Goal: Check status: Check status

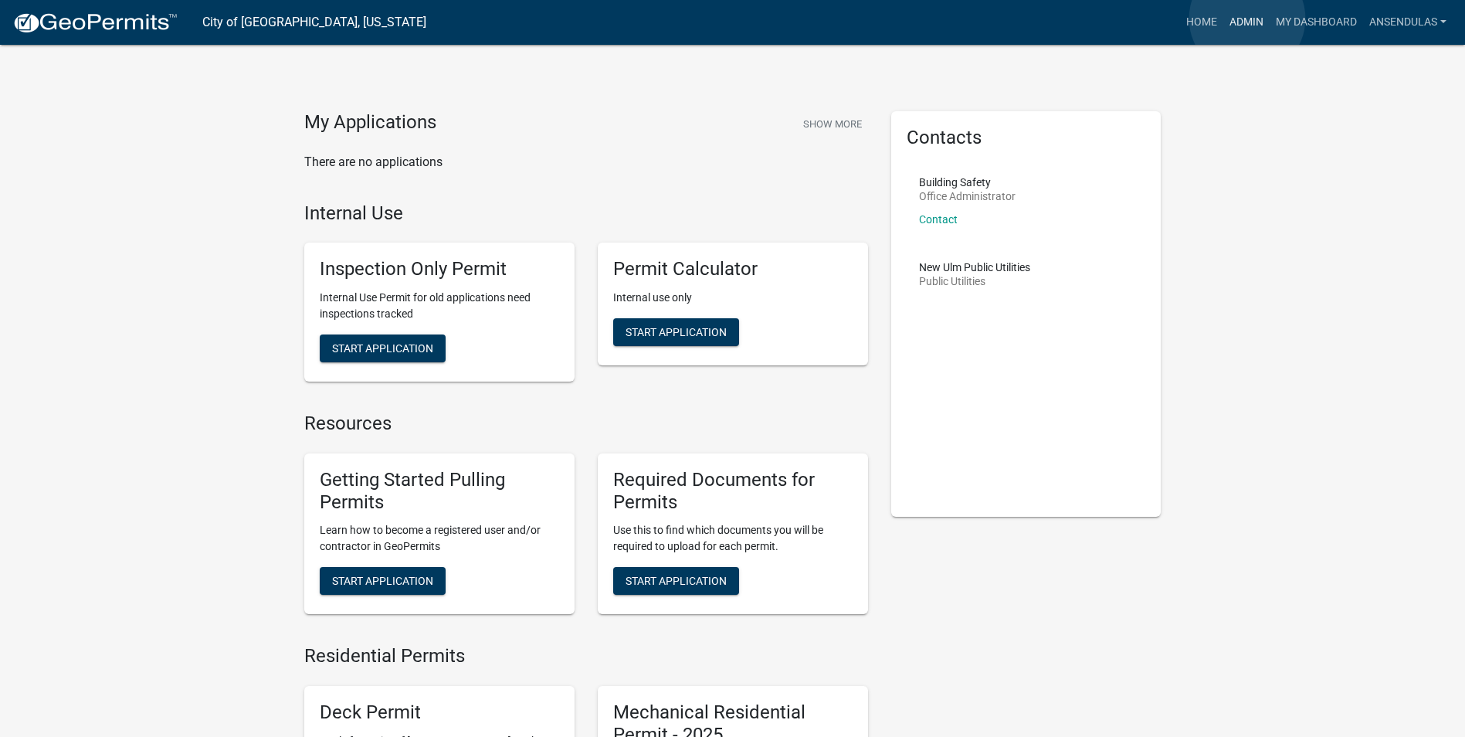
click at [1247, 19] on link "Admin" at bounding box center [1246, 22] width 46 height 29
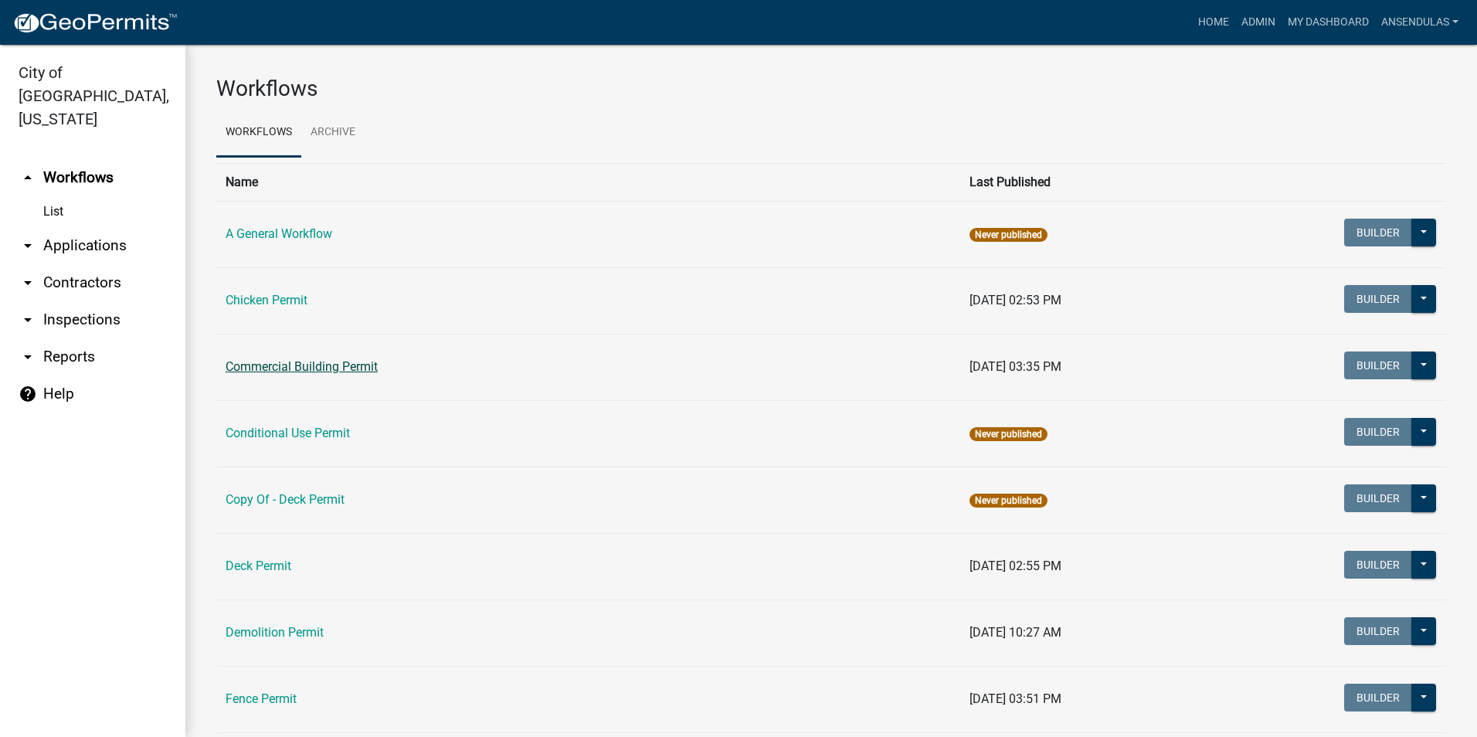
click at [287, 361] on link "Commercial Building Permit" at bounding box center [302, 366] width 152 height 15
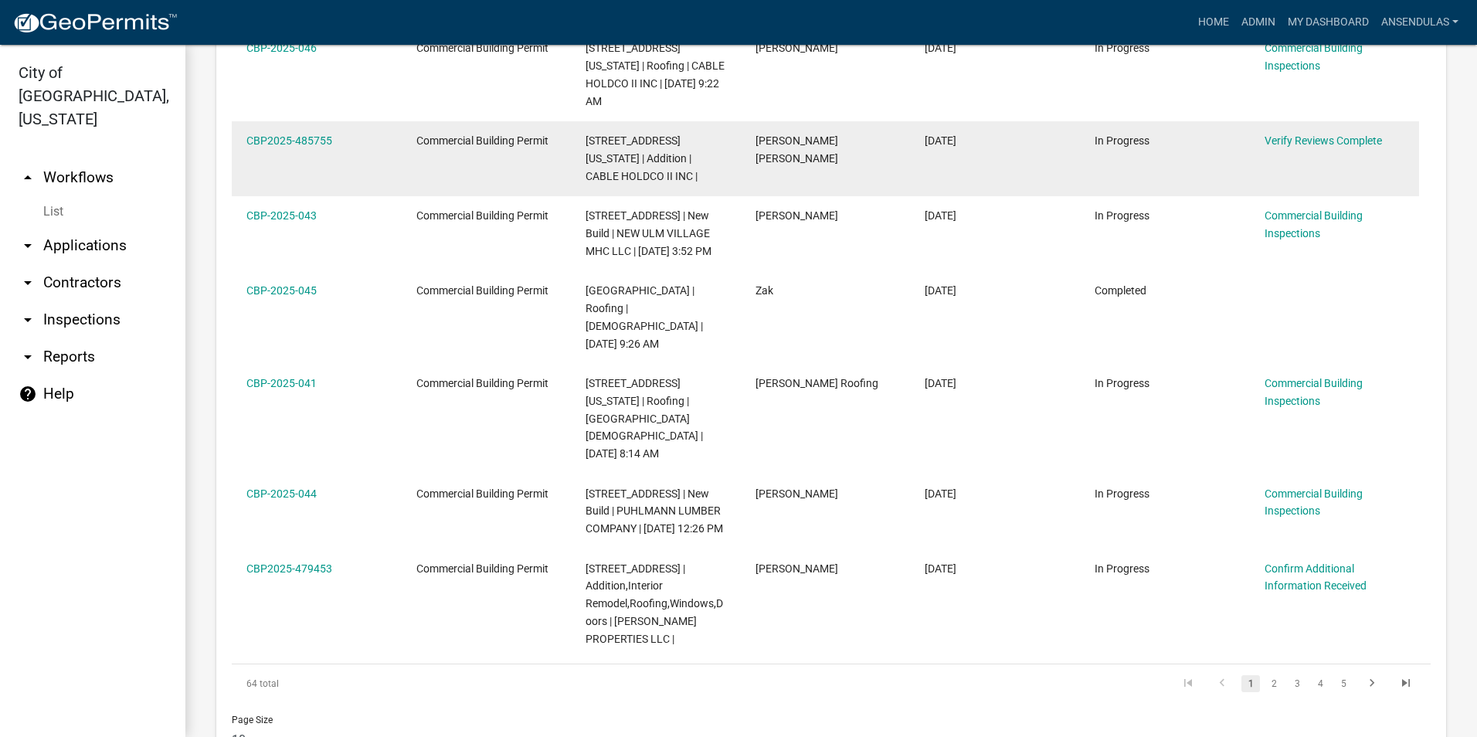
scroll to position [1081, 0]
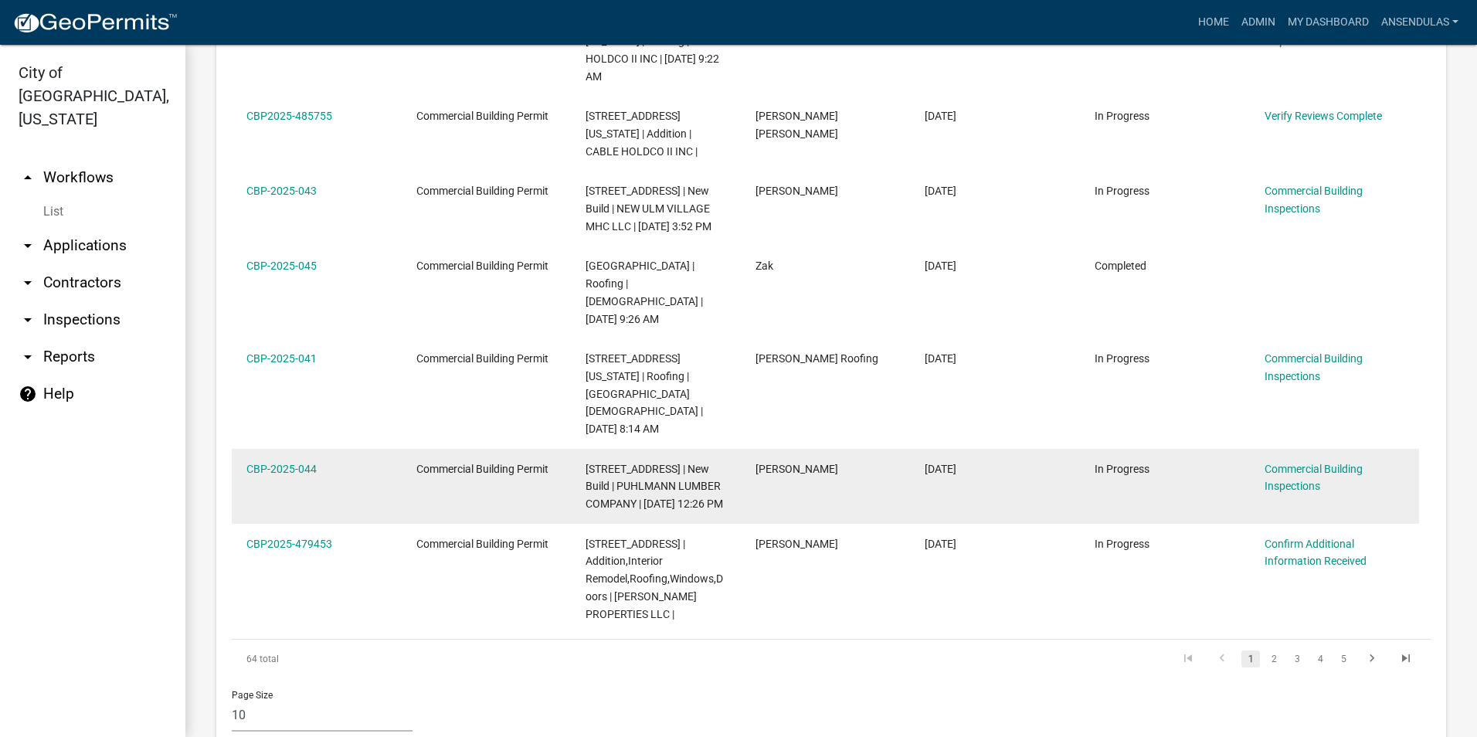
click at [261, 460] on div "CBP-2025-044" at bounding box center [316, 469] width 140 height 18
click at [270, 460] on div "CBP-2025-044" at bounding box center [316, 469] width 140 height 18
click at [270, 463] on link "CBP-2025-044" at bounding box center [281, 469] width 70 height 12
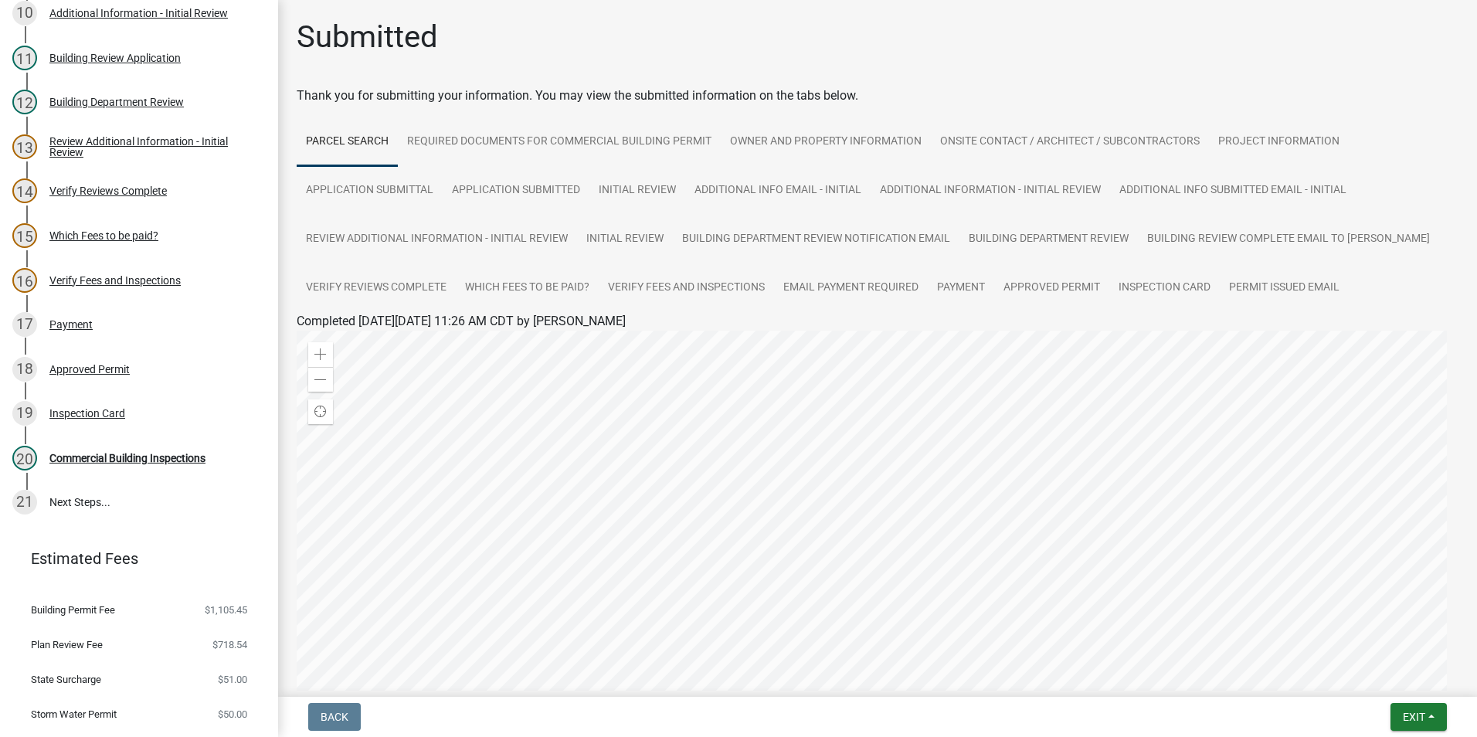
scroll to position [618, 0]
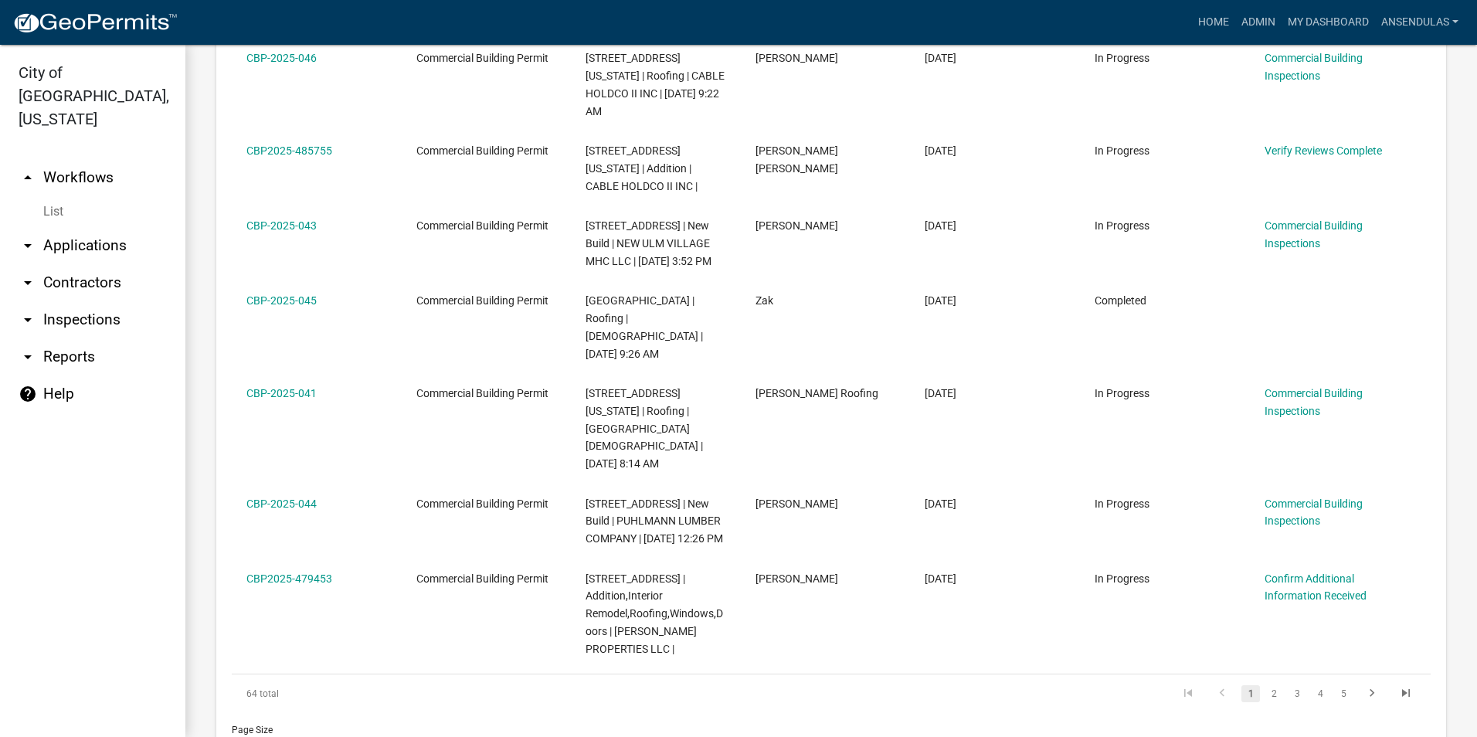
scroll to position [1081, 0]
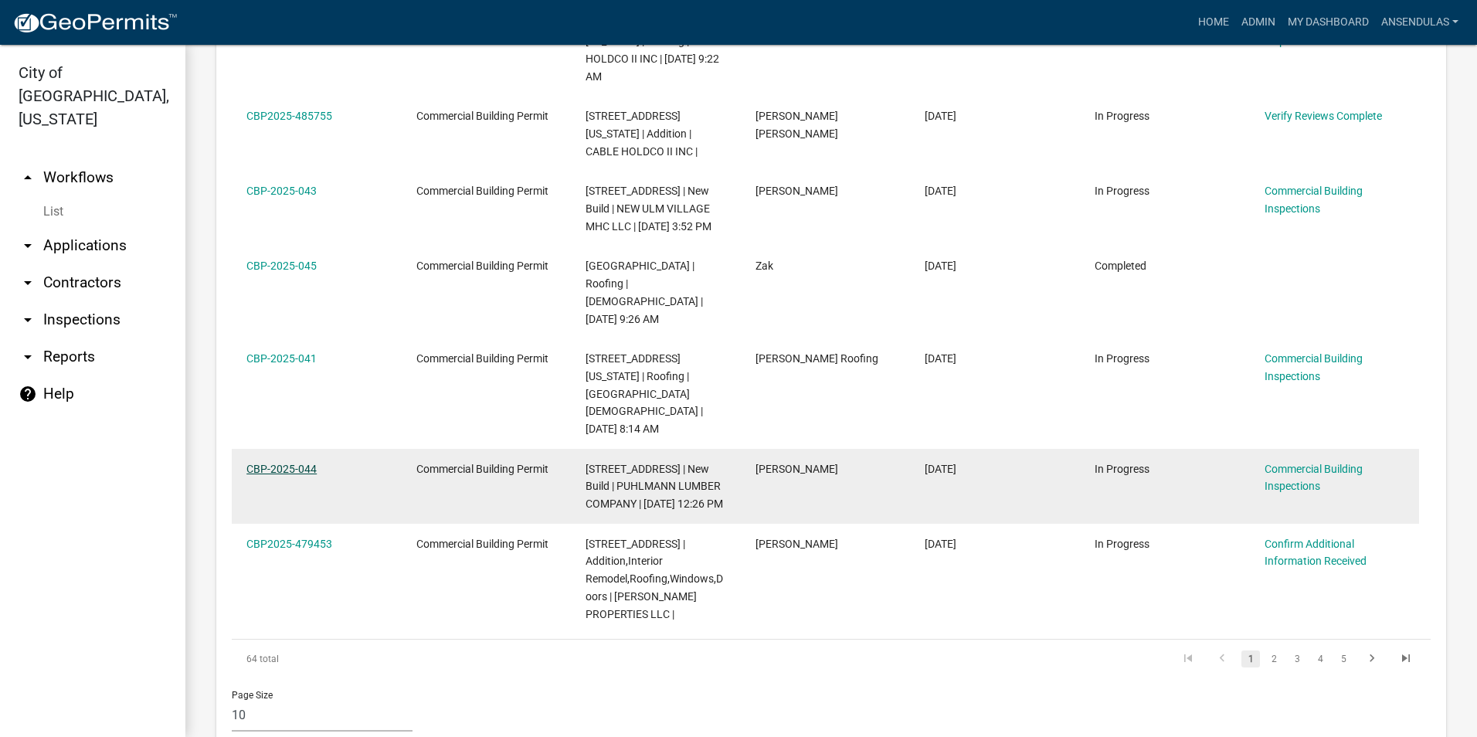
click at [304, 463] on link "CBP-2025-044" at bounding box center [281, 469] width 70 height 12
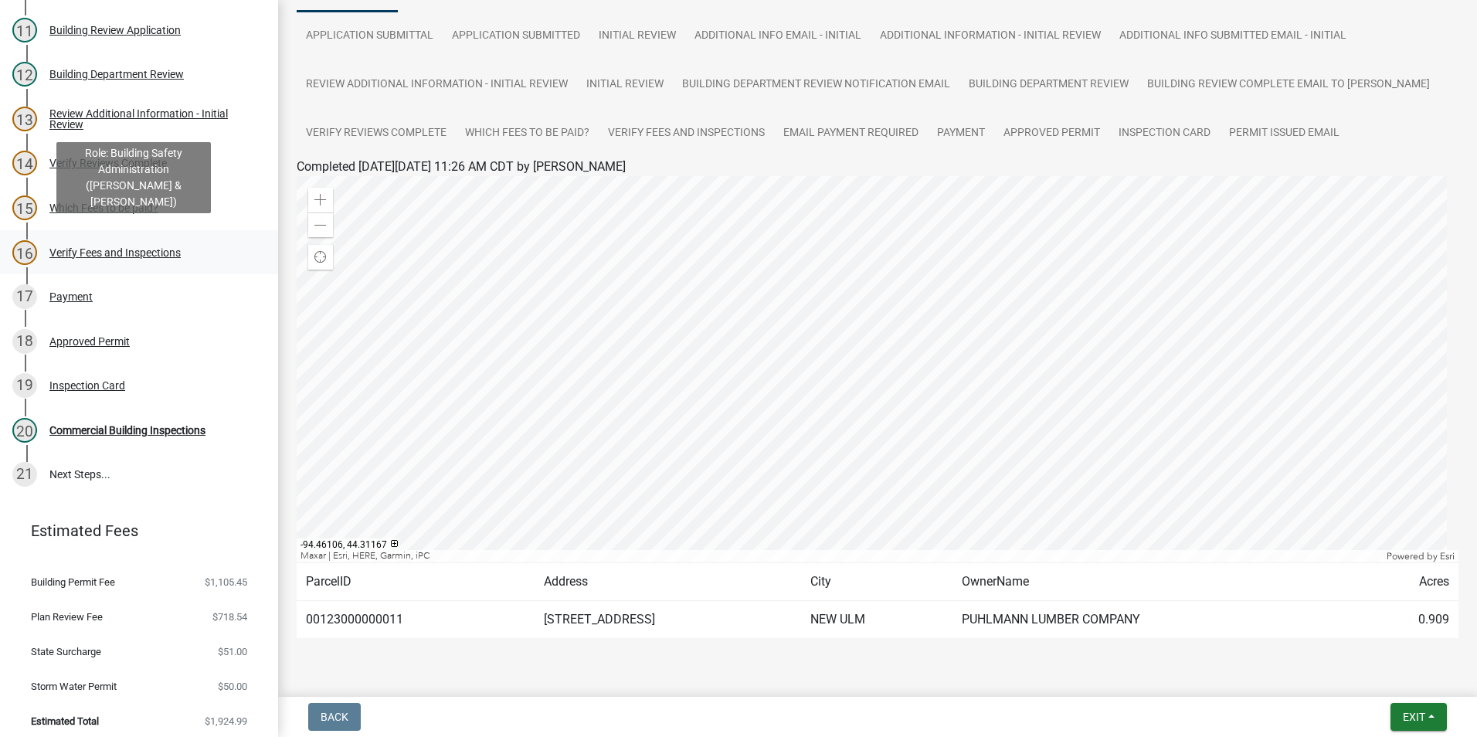
scroll to position [651, 0]
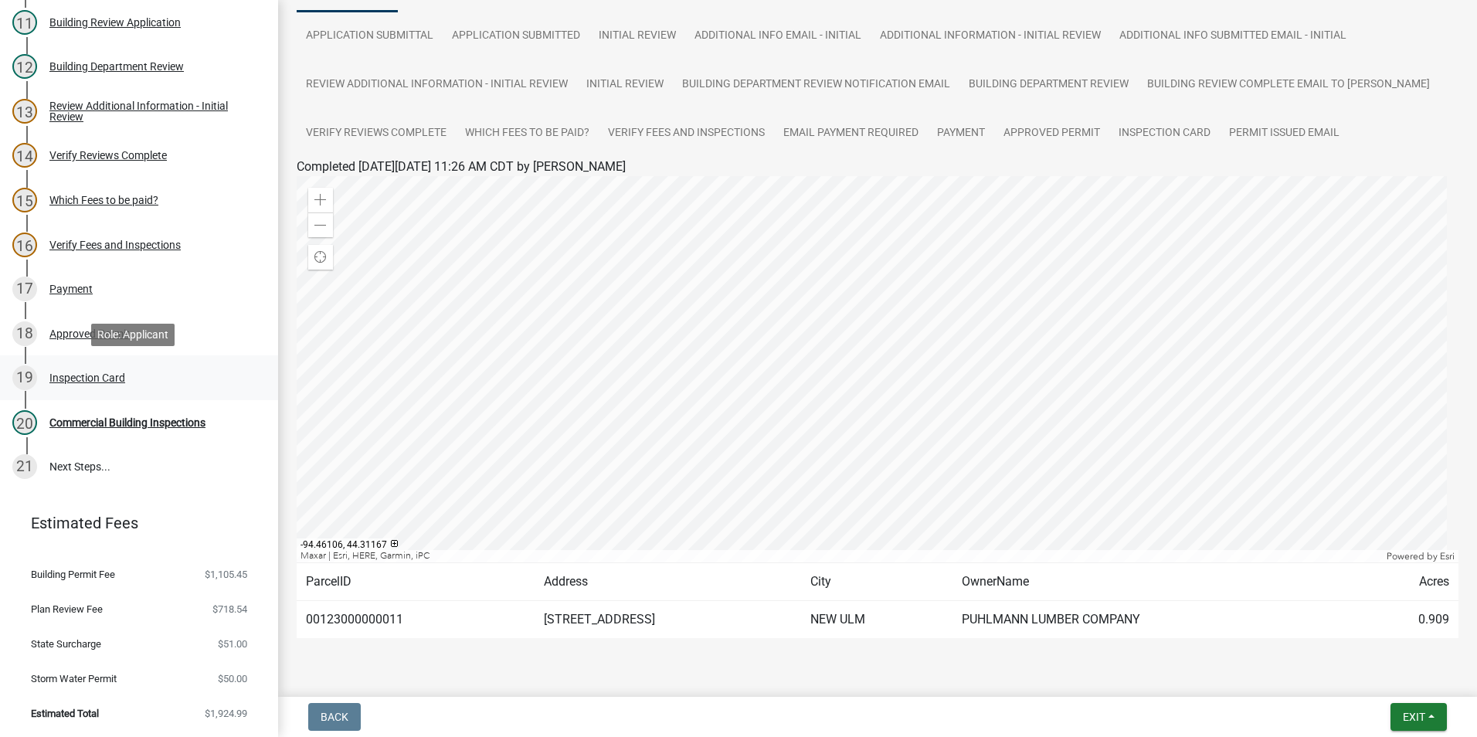
click at [117, 388] on div "19 Inspection Card" at bounding box center [132, 377] width 241 height 25
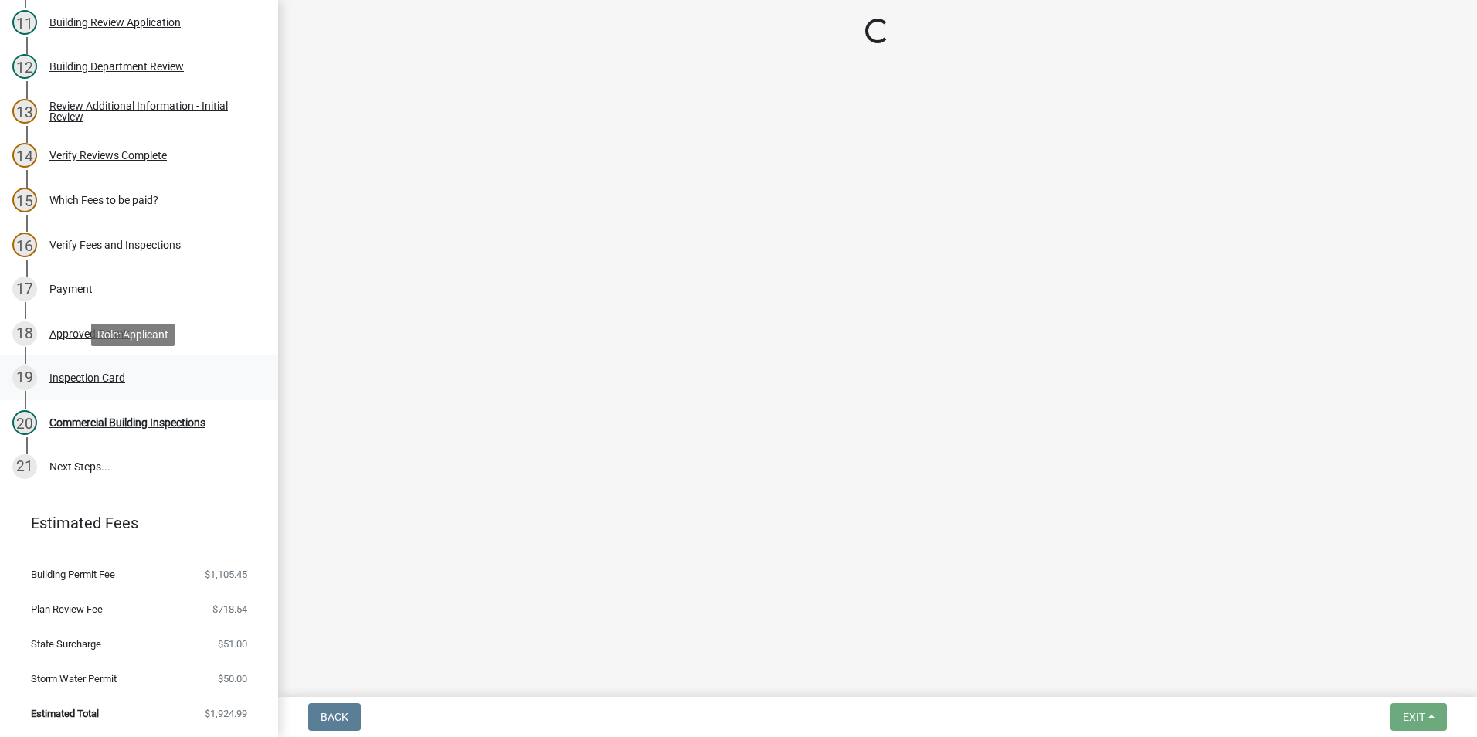
scroll to position [0, 0]
click at [90, 333] on div "Approved Permit" at bounding box center [89, 333] width 80 height 11
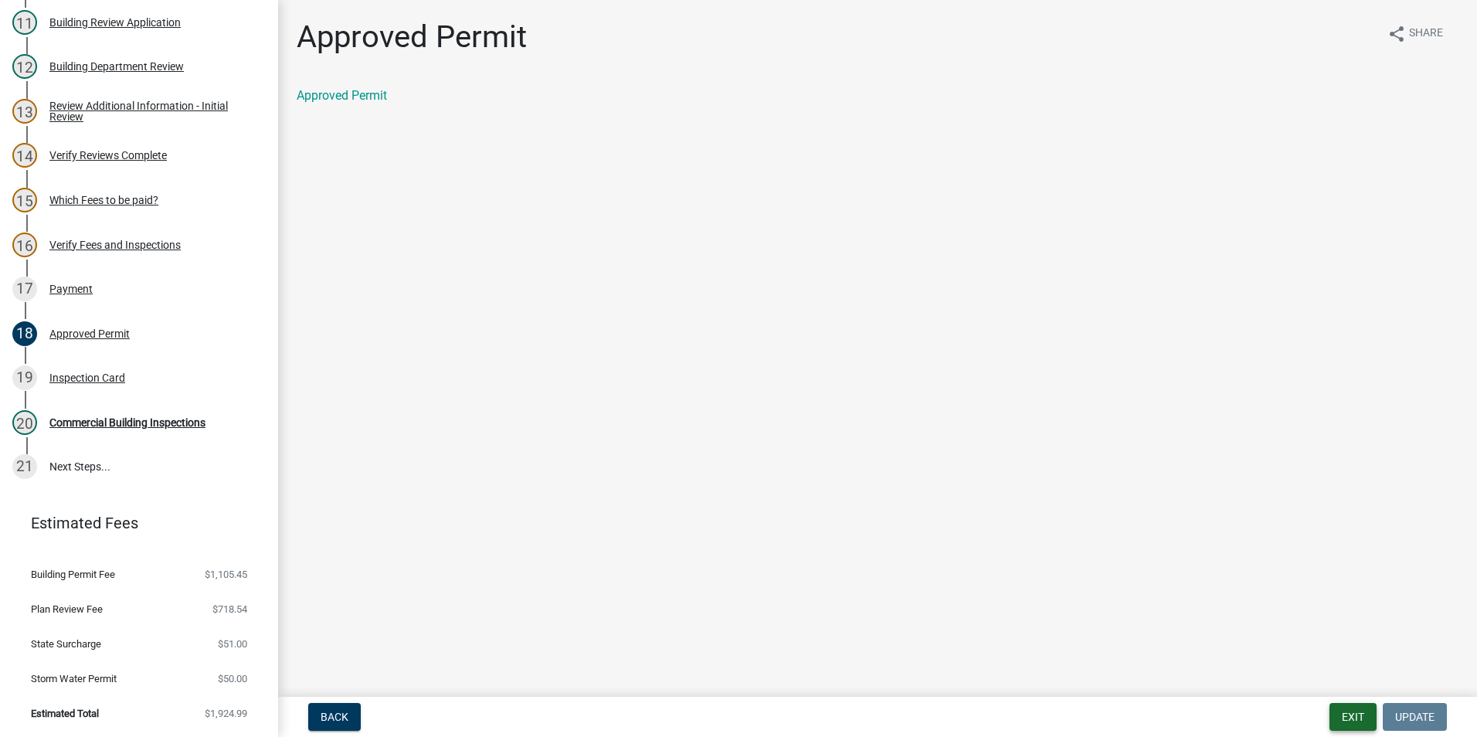
click at [1348, 711] on button "Exit" at bounding box center [1352, 717] width 47 height 28
